Goal: Task Accomplishment & Management: Manage account settings

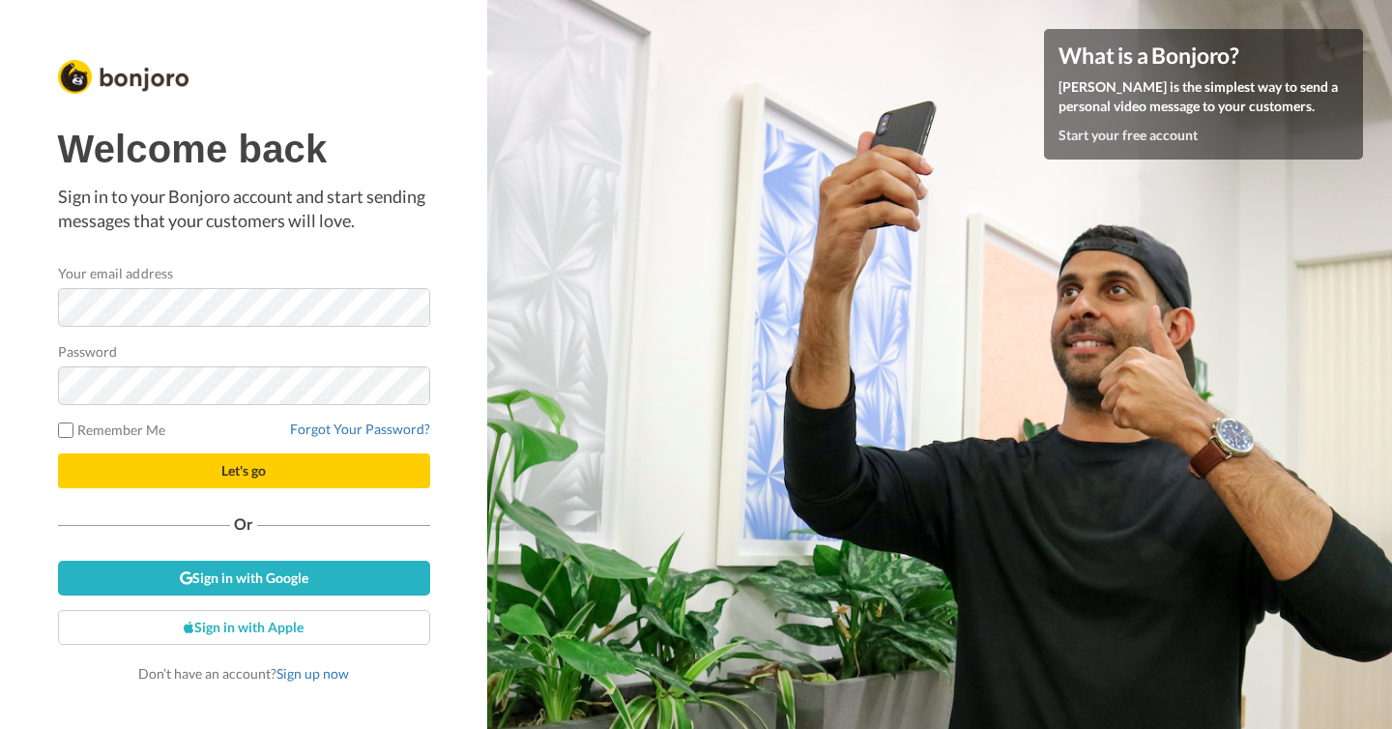
click at [273, 497] on div "Welcome back Sign in to your Bonjoro account and start sending messages that yo…" at bounding box center [244, 406] width 372 height 556
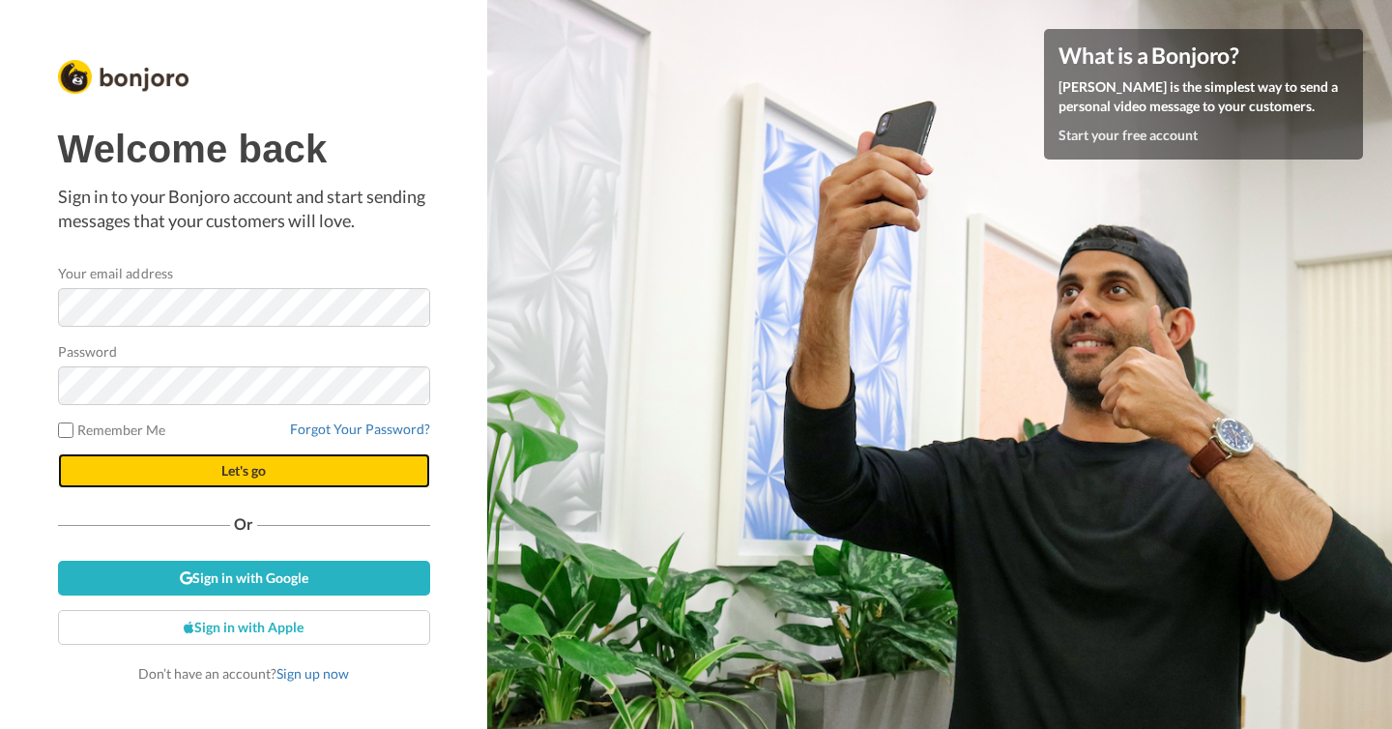
click at [306, 469] on button "Let's go" at bounding box center [244, 470] width 372 height 35
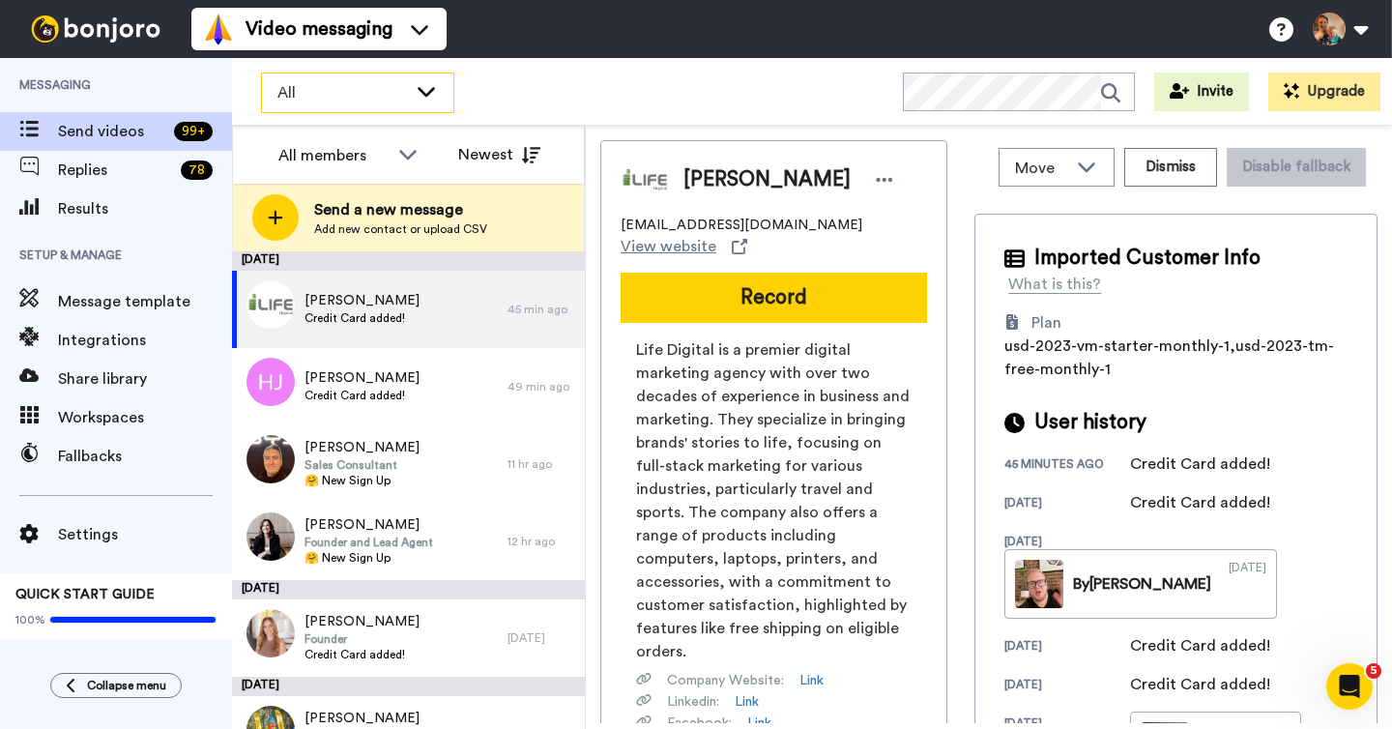
click at [331, 103] on span "All" at bounding box center [342, 92] width 130 height 23
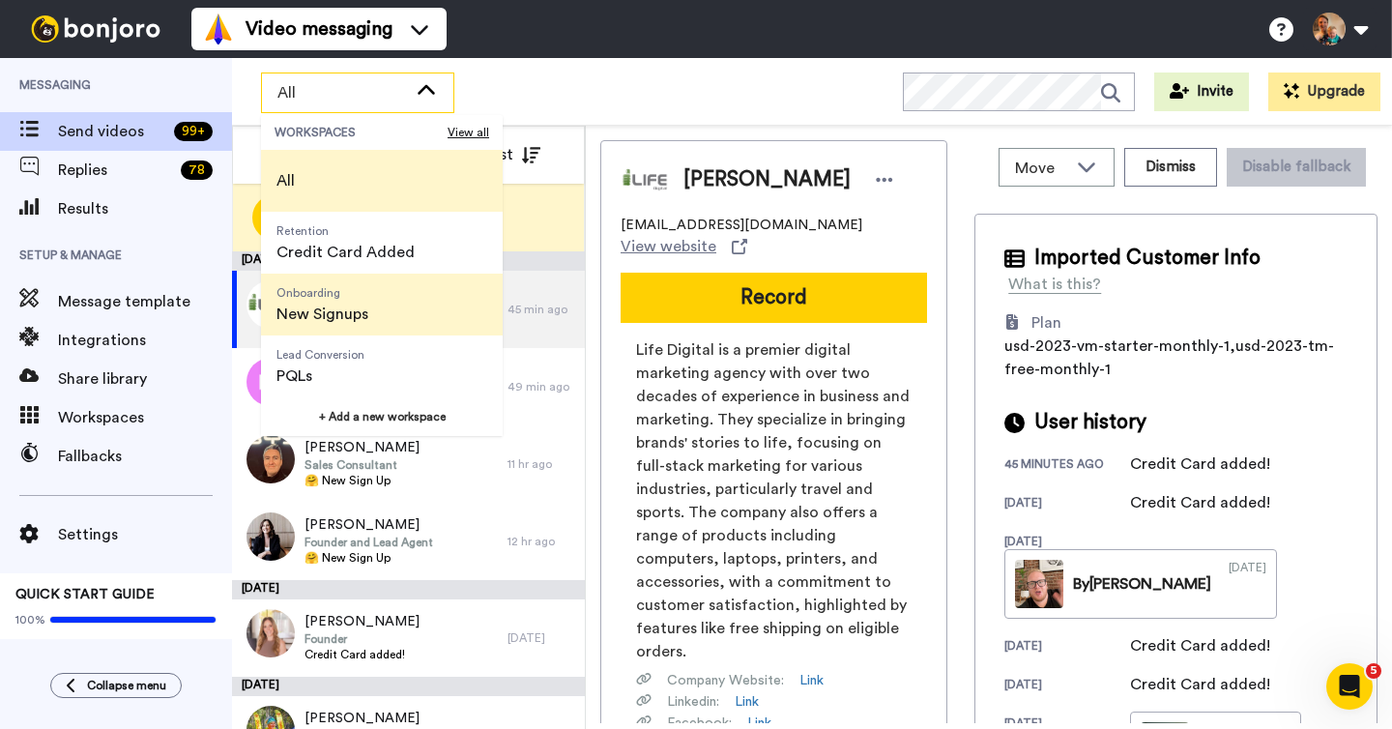
click at [344, 303] on span "New Signups" at bounding box center [322, 314] width 92 height 23
